Goal: Book appointment/travel/reservation

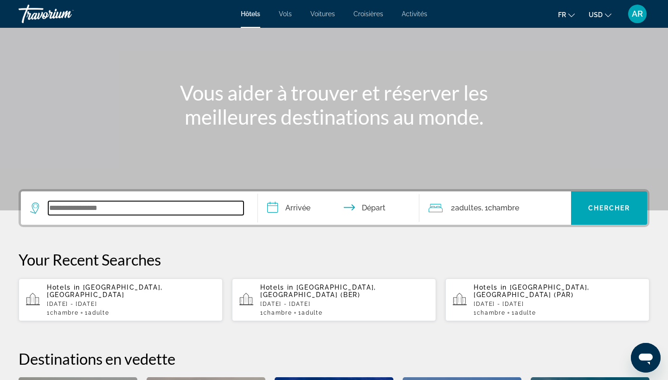
click at [134, 208] on input "Search widget" at bounding box center [145, 208] width 195 height 14
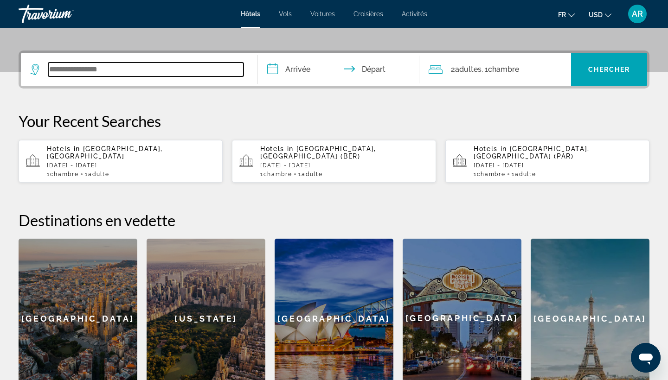
scroll to position [227, 0]
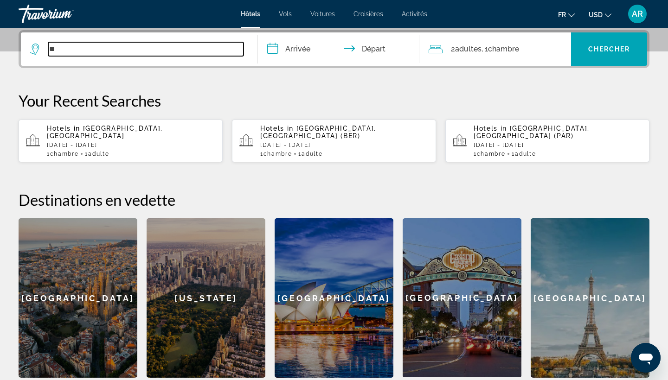
type input "*"
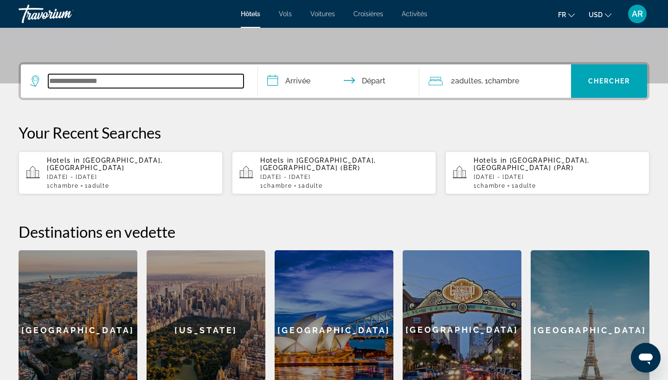
scroll to position [175, 0]
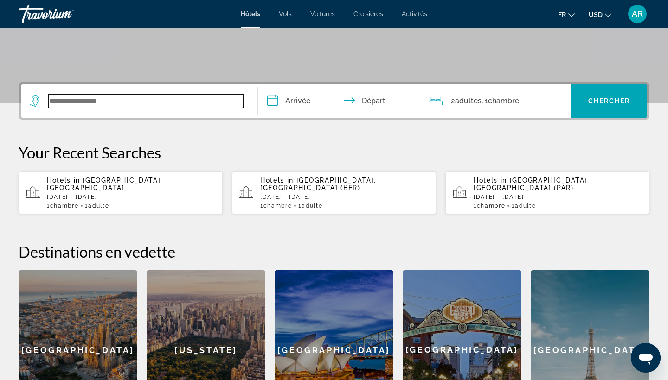
click at [127, 102] on input "Search widget" at bounding box center [145, 101] width 195 height 14
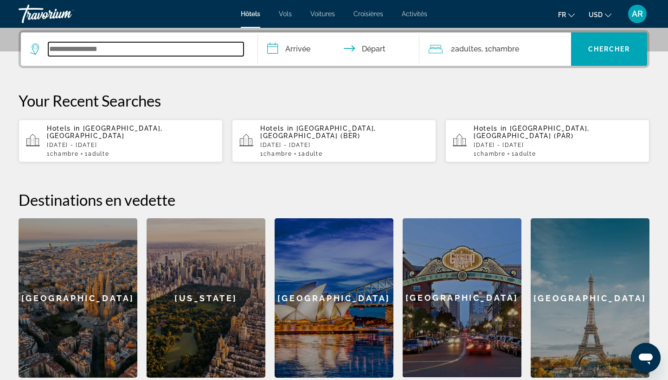
click at [86, 48] on input "Search widget" at bounding box center [145, 49] width 195 height 14
click at [89, 51] on input "Search widget" at bounding box center [145, 49] width 195 height 14
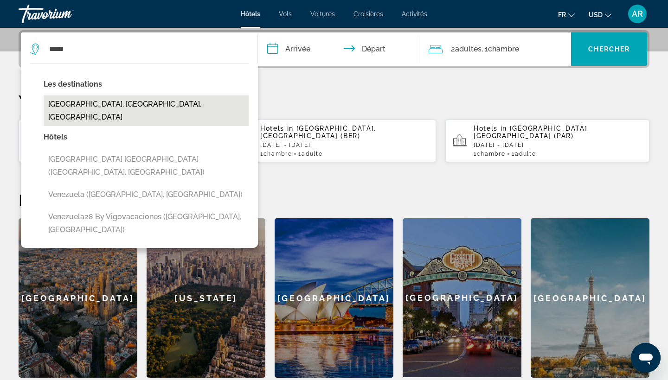
drag, startPoint x: 89, startPoint y: 50, endPoint x: 86, endPoint y: 96, distance: 46.5
click at [86, 96] on button "[GEOGRAPHIC_DATA], [GEOGRAPHIC_DATA], [GEOGRAPHIC_DATA]" at bounding box center [146, 111] width 205 height 31
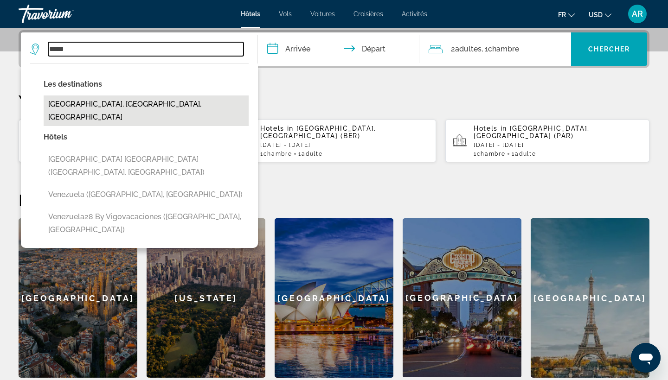
type input "**********"
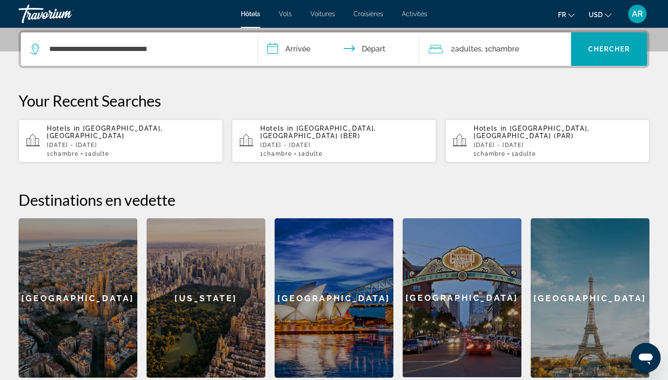
click at [286, 45] on input "**********" at bounding box center [340, 50] width 165 height 36
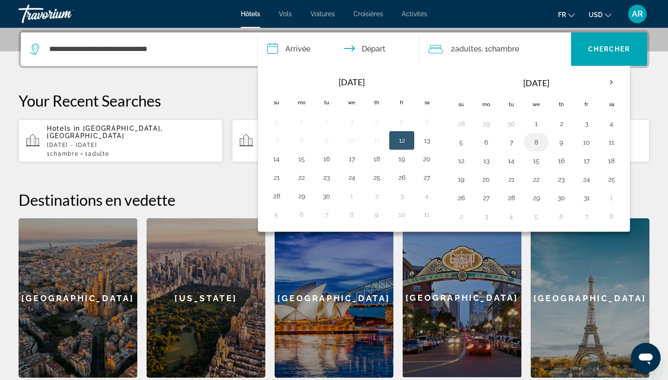
click at [532, 146] on button "8" at bounding box center [536, 142] width 15 height 13
click at [595, 142] on td "10" at bounding box center [586, 142] width 25 height 19
click at [607, 142] on button "11" at bounding box center [611, 142] width 15 height 13
type input "**********"
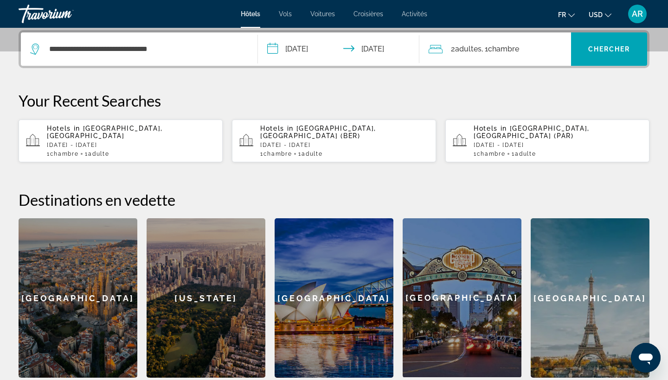
click at [470, 45] on span "Adultes" at bounding box center [468, 49] width 26 height 9
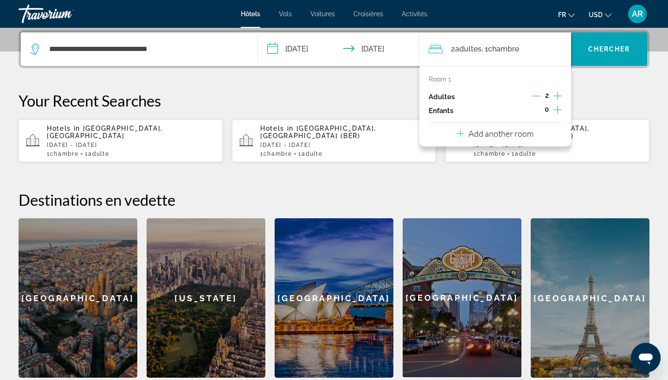
click at [537, 101] on button "Decrement adults" at bounding box center [536, 96] width 8 height 11
click at [598, 45] on span "Chercher" at bounding box center [609, 48] width 42 height 7
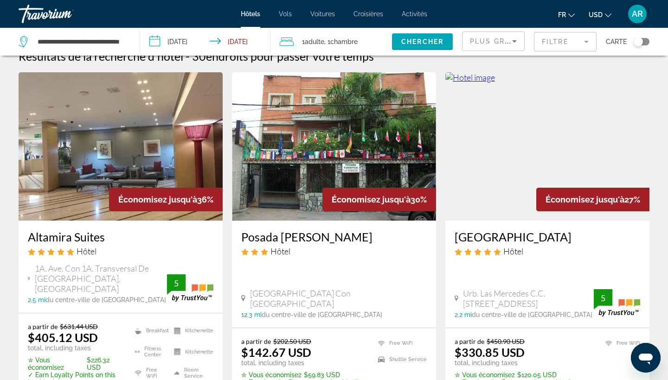
scroll to position [31, 0]
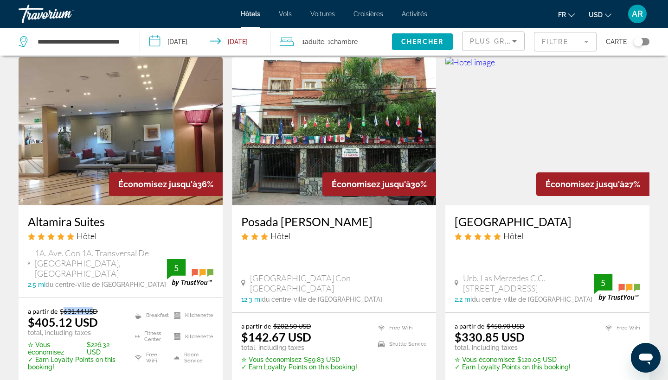
drag, startPoint x: 64, startPoint y: 301, endPoint x: 93, endPoint y: 301, distance: 29.2
click at [93, 307] on del "$631.44 USD" at bounding box center [79, 311] width 38 height 8
drag, startPoint x: 97, startPoint y: 299, endPoint x: 61, endPoint y: 299, distance: 36.2
click at [61, 307] on del "$631.44 USD" at bounding box center [79, 311] width 38 height 8
click at [595, 15] on span "USD" at bounding box center [596, 14] width 14 height 7
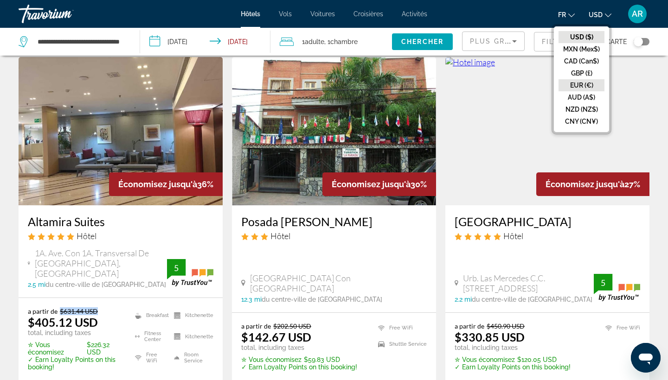
click at [586, 84] on button "EUR (€)" at bounding box center [581, 85] width 46 height 12
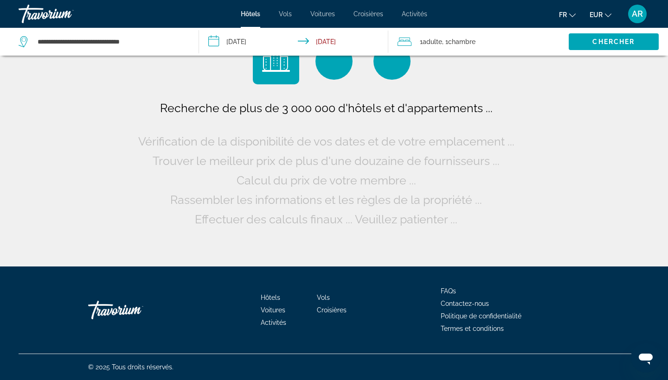
scroll to position [0, 0]
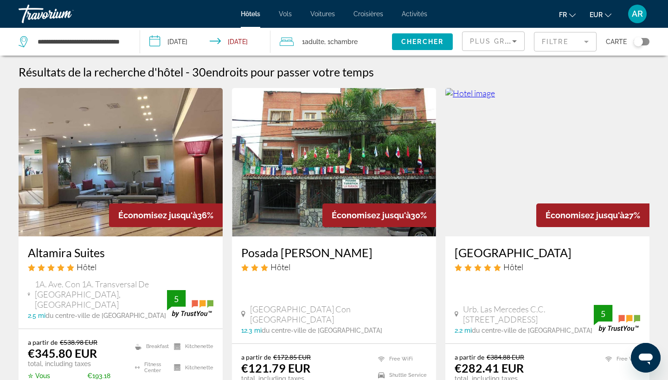
click at [33, 271] on icon "5 star Hotel" at bounding box center [31, 268] width 7 height 8
drag, startPoint x: 114, startPoint y: 214, endPoint x: 218, endPoint y: 214, distance: 104.4
click at [218, 214] on div "Économisez jusqu'à 36%" at bounding box center [166, 216] width 114 height 24
drag, startPoint x: 85, startPoint y: 366, endPoint x: 116, endPoint y: 366, distance: 31.5
click at [116, 372] on p "✮ Vous économisez €193.18 EUR" at bounding box center [76, 379] width 96 height 15
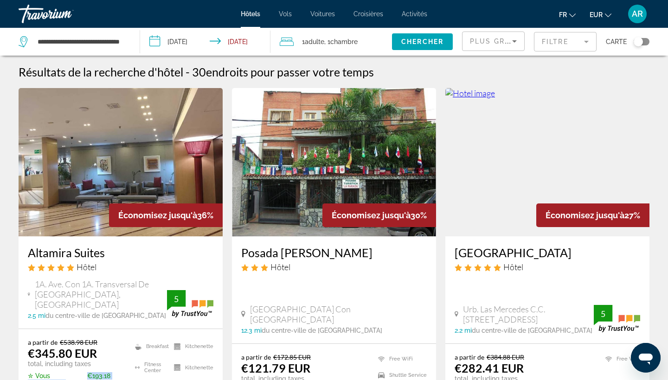
click at [116, 372] on p "✮ Vous économisez €193.18 EUR" at bounding box center [76, 379] width 96 height 15
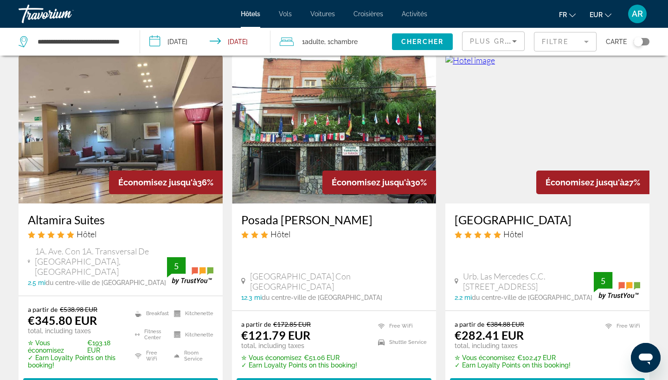
scroll to position [34, 0]
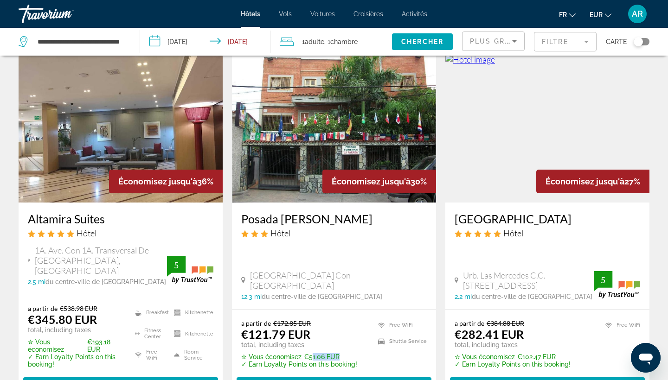
drag, startPoint x: 308, startPoint y: 347, endPoint x: 333, endPoint y: 350, distance: 25.2
click at [333, 353] on p "✮ Vous économisez €51.06 EUR" at bounding box center [299, 356] width 116 height 7
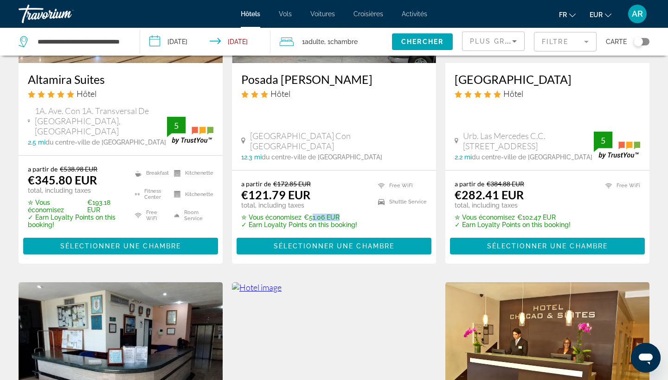
scroll to position [175, 0]
